Goal: Transaction & Acquisition: Register for event/course

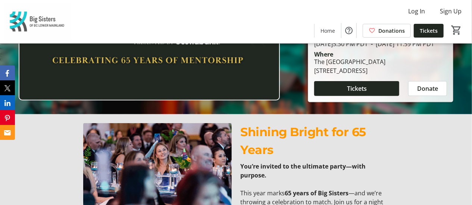
scroll to position [78, 0]
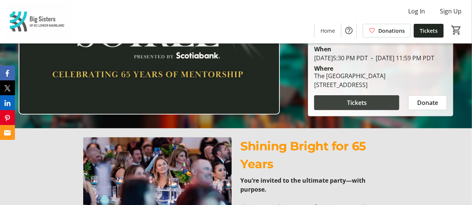
click at [360, 107] on span "Tickets" at bounding box center [357, 102] width 20 height 9
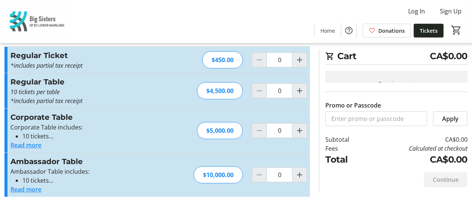
scroll to position [15, 0]
click at [26, 191] on button "Read more" at bounding box center [25, 189] width 31 height 9
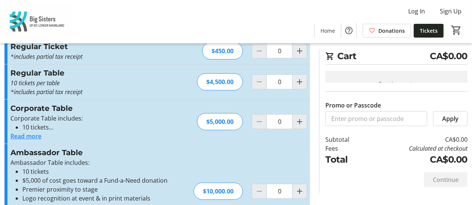
scroll to position [0, 0]
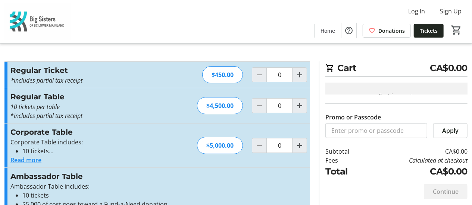
click at [28, 161] on button "Read more" at bounding box center [25, 160] width 31 height 9
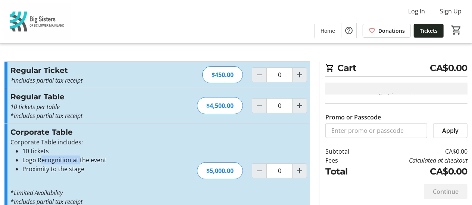
drag, startPoint x: 41, startPoint y: 159, endPoint x: 79, endPoint y: 159, distance: 38.0
click at [79, 159] on li "Logo Recognition at the event" at bounding box center [97, 160] width 151 height 9
drag, startPoint x: 36, startPoint y: 167, endPoint x: 92, endPoint y: 170, distance: 56.4
click at [92, 170] on li "Proximity to the stage" at bounding box center [97, 169] width 151 height 9
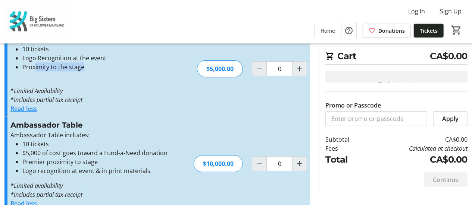
scroll to position [116, 0]
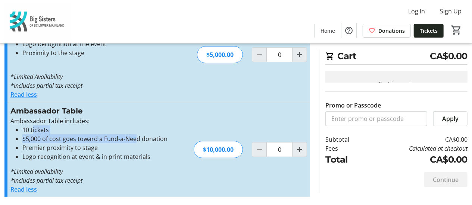
drag, startPoint x: 32, startPoint y: 133, endPoint x: 136, endPoint y: 135, distance: 103.6
click at [136, 135] on ul "10 tickets $5,000 of cost goes toward a Fund-a-Need donation Premier proximity …" at bounding box center [91, 144] width 163 height 36
drag, startPoint x: 19, startPoint y: 129, endPoint x: 45, endPoint y: 124, distance: 26.5
click at [22, 129] on li "10 tickets" at bounding box center [97, 130] width 151 height 9
click at [88, 149] on li "Premier proximity to stage" at bounding box center [97, 148] width 151 height 9
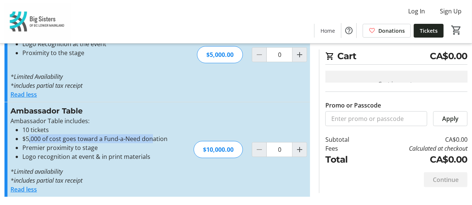
drag, startPoint x: 28, startPoint y: 139, endPoint x: 36, endPoint y: 145, distance: 10.1
click at [152, 139] on li "$5,000 of cost goes toward a Fund-a-Need donation" at bounding box center [97, 139] width 151 height 9
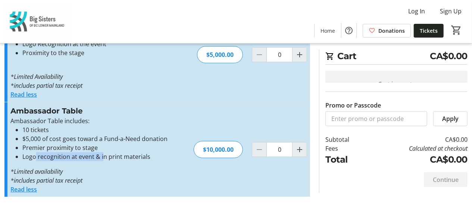
drag, startPoint x: 36, startPoint y: 159, endPoint x: 103, endPoint y: 160, distance: 67.1
click at [103, 160] on li "Logo recognition at event & in print materials" at bounding box center [97, 156] width 151 height 9
